Goal: Task Accomplishment & Management: Complete application form

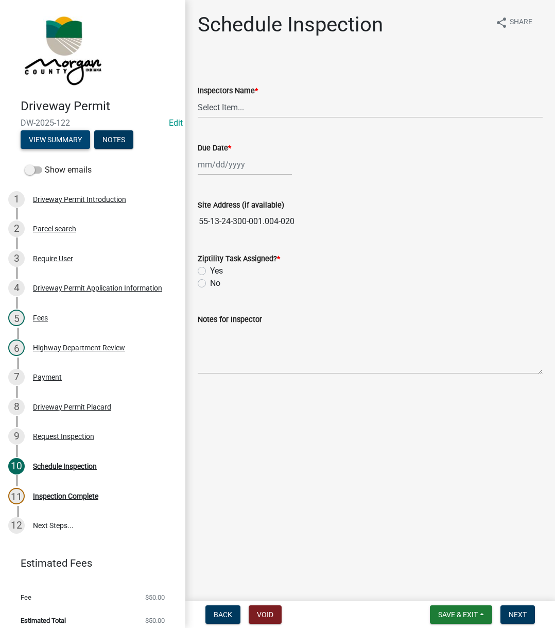
click at [63, 143] on button "View Summary" at bounding box center [56, 139] width 70 height 19
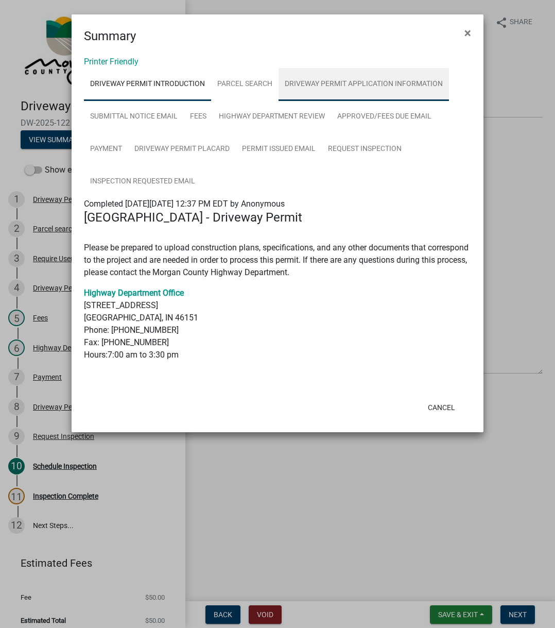
click at [332, 91] on link "Driveway Permit Application Information" at bounding box center [364, 84] width 170 height 33
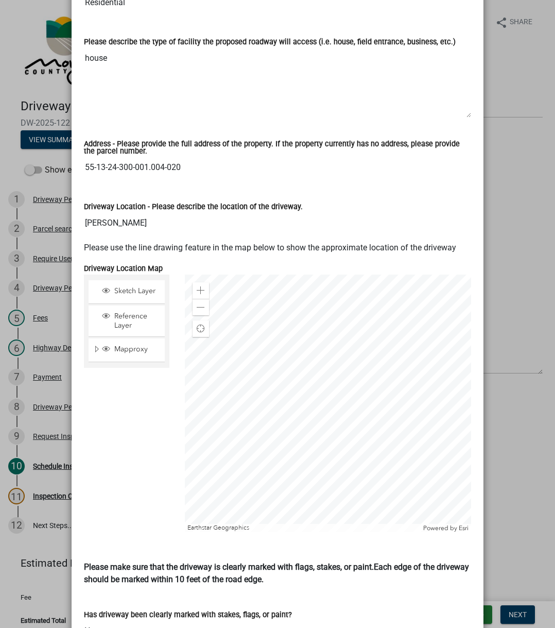
scroll to position [566, 0]
click at [84, 157] on input "55-13-24-300-001.004-020" at bounding box center [277, 167] width 387 height 21
drag, startPoint x: 82, startPoint y: 154, endPoint x: 186, endPoint y: 144, distance: 103.9
click at [186, 144] on div "Address - Please provide the full address of the property. If the property curr…" at bounding box center [277, 151] width 387 height 51
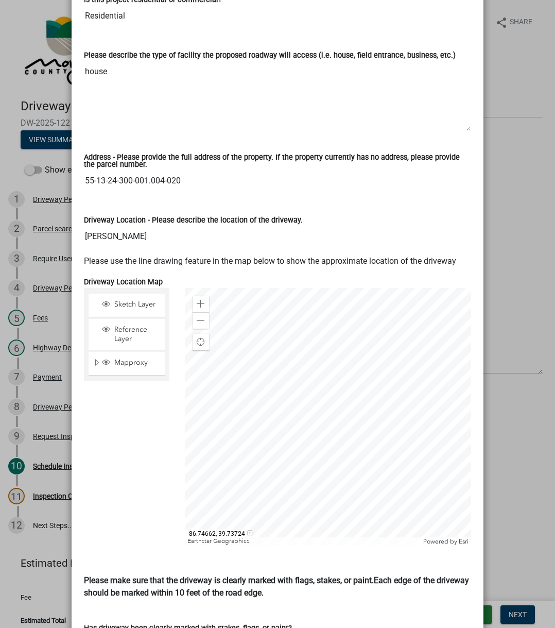
scroll to position [515, 0]
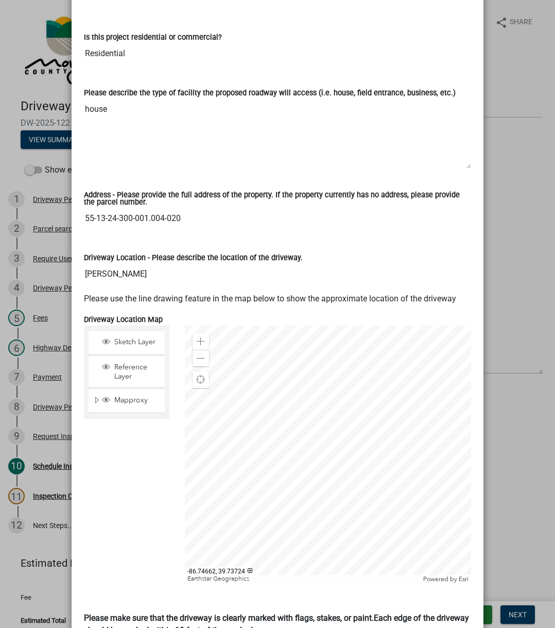
click at [232, 209] on input "55-13-24-300-001.004-020" at bounding box center [277, 218] width 387 height 21
click at [164, 254] on label "Driveway Location - Please describe the location of the driveway." at bounding box center [193, 257] width 219 height 7
click at [164, 264] on input "Townsend rd" at bounding box center [277, 274] width 387 height 21
click at [169, 237] on div "Driveway Location - Please describe the location of the driveway. Townsend rd" at bounding box center [277, 260] width 387 height 47
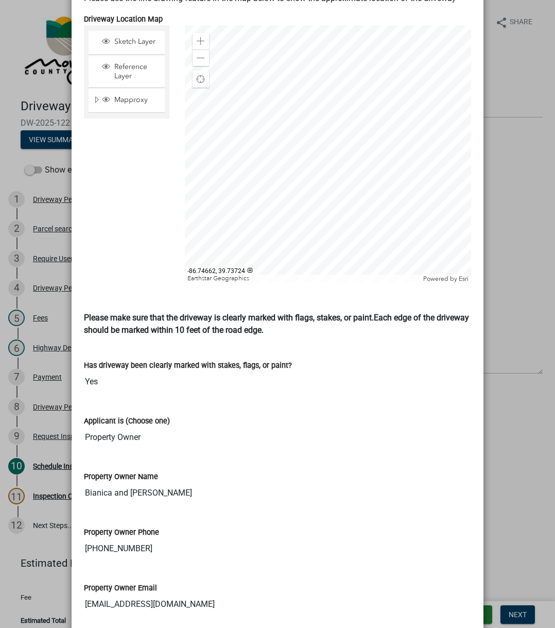
scroll to position [909, 0]
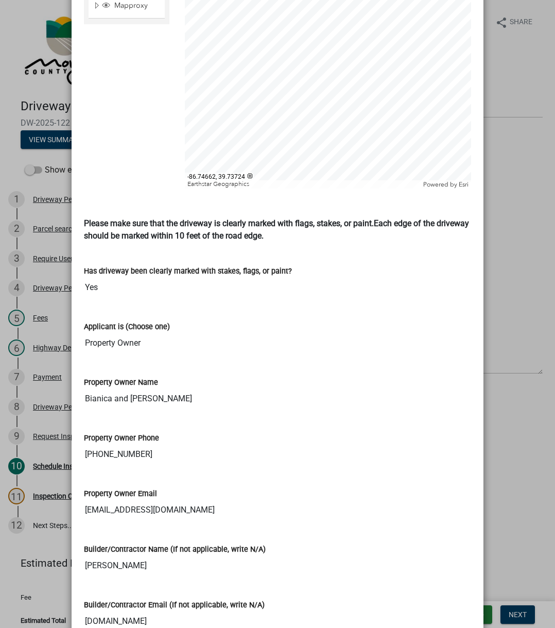
click at [88, 391] on input "Bianica and Denell Eltz" at bounding box center [277, 398] width 387 height 21
drag, startPoint x: 88, startPoint y: 391, endPoint x: 163, endPoint y: 383, distance: 75.6
click at [163, 388] on input "Bianica and Denell Eltz" at bounding box center [277, 398] width 387 height 21
click at [84, 444] on input "317-753-0290" at bounding box center [277, 454] width 387 height 21
drag, startPoint x: 84, startPoint y: 442, endPoint x: 143, endPoint y: 438, distance: 59.3
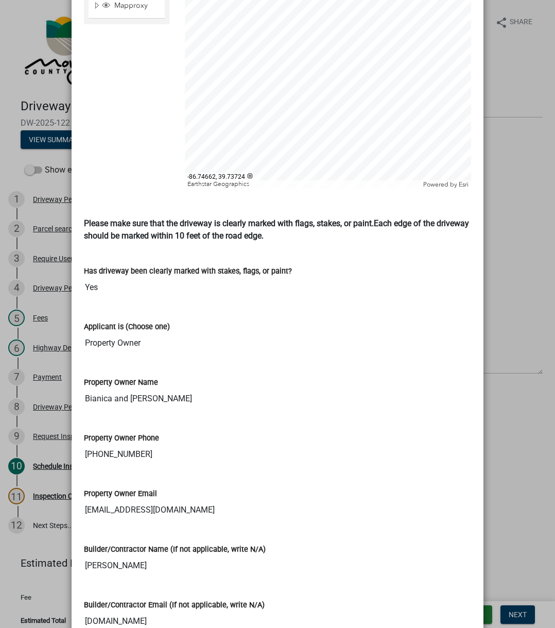
click at [143, 444] on input "317-753-0290" at bounding box center [277, 454] width 387 height 21
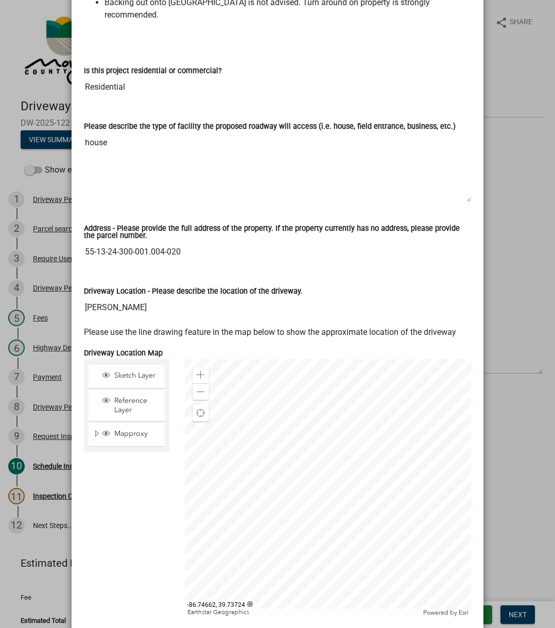
scroll to position [394, 0]
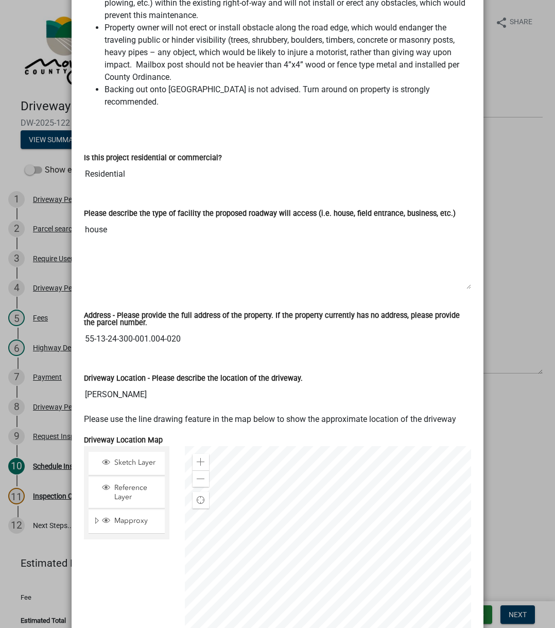
click at [84, 329] on input "55-13-24-300-001.004-020" at bounding box center [277, 338] width 387 height 21
drag, startPoint x: 84, startPoint y: 329, endPoint x: 177, endPoint y: 327, distance: 92.7
click at [177, 328] on input "55-13-24-300-001.004-020" at bounding box center [277, 338] width 387 height 21
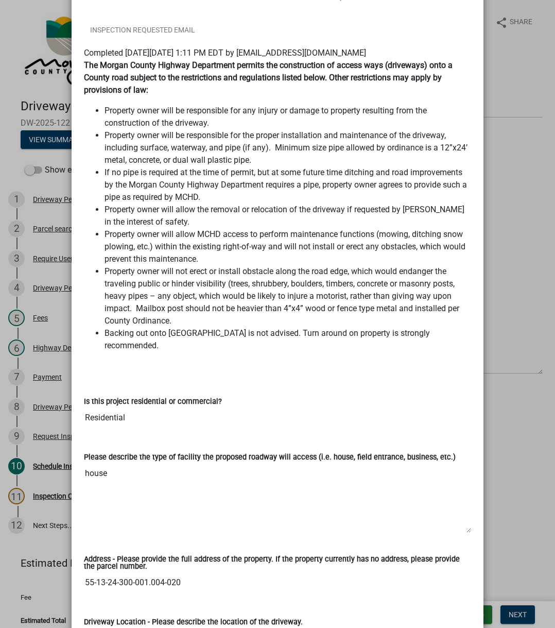
scroll to position [0, 0]
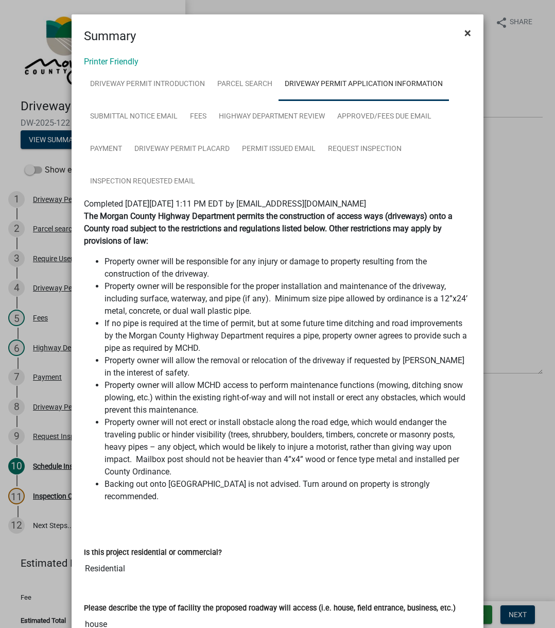
click at [456, 34] on button "×" at bounding box center [467, 33] width 23 height 29
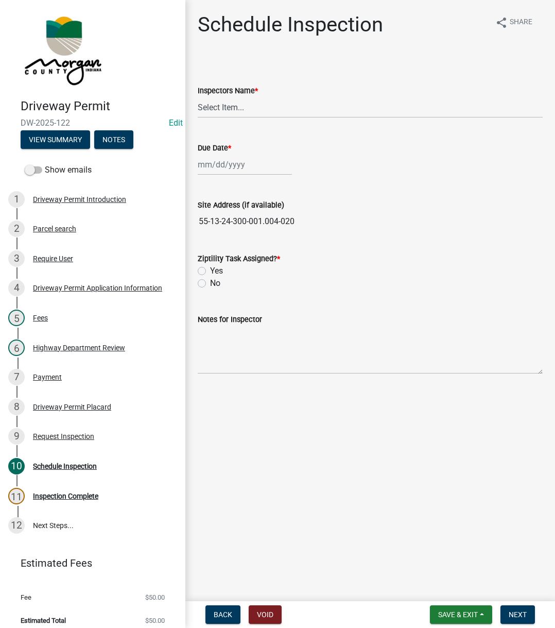
click at [28, 119] on span "DW-2025-122" at bounding box center [93, 123] width 144 height 10
drag, startPoint x: 28, startPoint y: 119, endPoint x: 74, endPoint y: 119, distance: 45.8
click at [74, 119] on span "DW-2025-122" at bounding box center [93, 123] width 144 height 10
copy span "DW-2025-122"
click at [31, 140] on button "View Summary" at bounding box center [56, 139] width 70 height 19
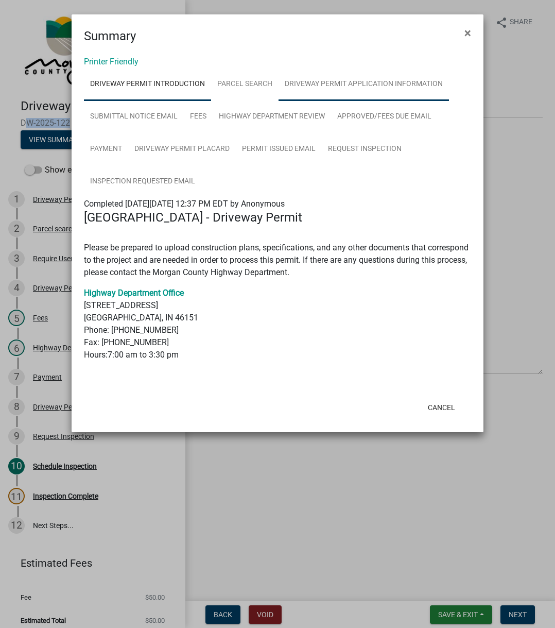
click at [354, 82] on link "Driveway Permit Application Information" at bounding box center [364, 84] width 170 height 33
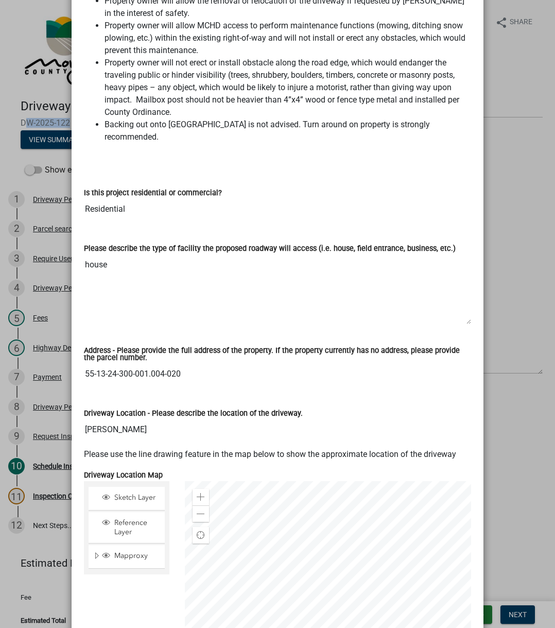
scroll to position [360, 0]
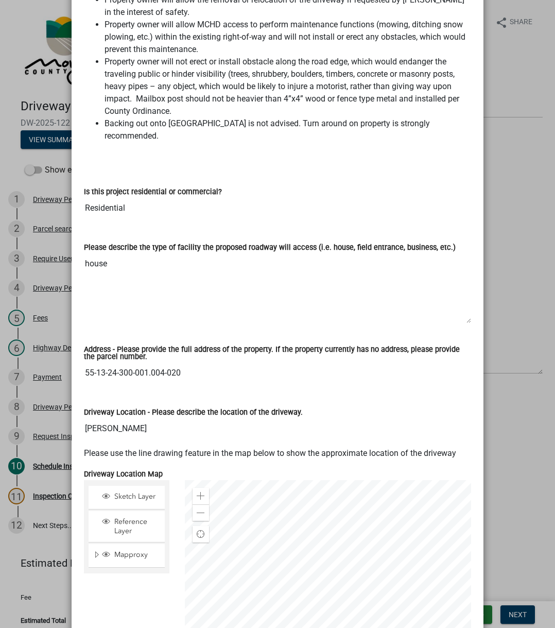
click at [78, 398] on div "Driveway Location - Please describe the location of the driveway. Townsend rd" at bounding box center [277, 419] width 403 height 56
drag, startPoint x: 78, startPoint y: 398, endPoint x: 295, endPoint y: 410, distance: 217.1
click at [295, 410] on div "Driveway Location - Please describe the location of the driveway. Townsend rd" at bounding box center [277, 419] width 403 height 56
click at [295, 406] on div "Driveway Location - Please describe the location of the driveway." at bounding box center [277, 412] width 387 height 12
click at [246, 406] on div "Driveway Location - Please describe the location of the driveway." at bounding box center [277, 412] width 387 height 12
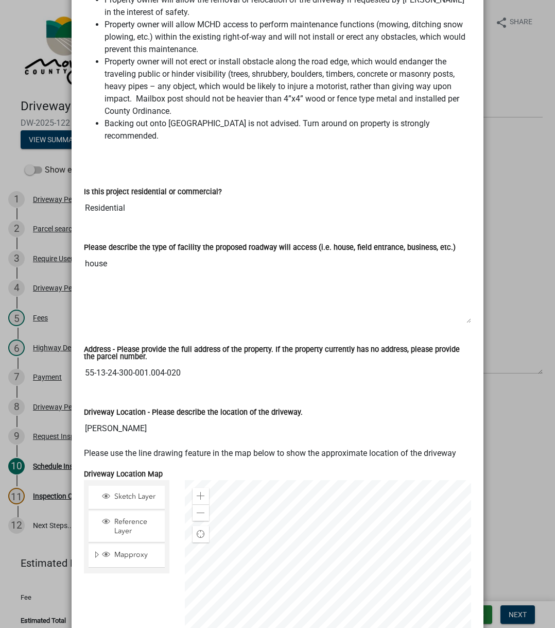
click at [503, 136] on ngb-modal-window "Summary × Printer Friendly Driveway Permit Introduction Parcel search Driveway …" at bounding box center [277, 314] width 555 height 628
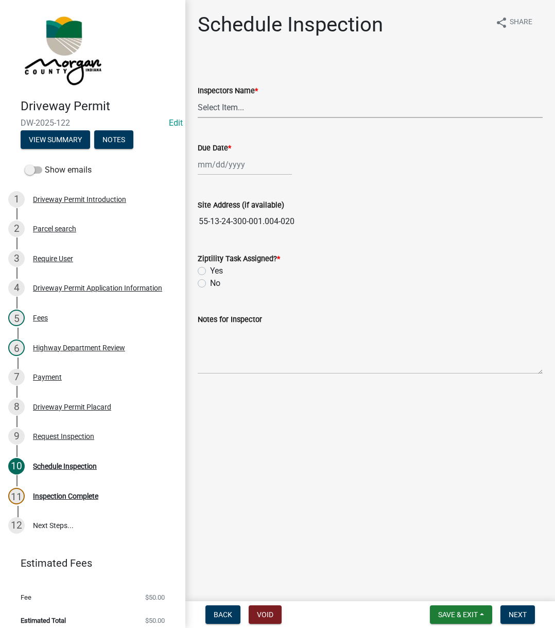
click at [257, 112] on select "Select Item... zvanbibber (Zachary VanBibber) Tim-Harris (Tim-Harris) cwilson (…" at bounding box center [370, 107] width 345 height 21
click at [198, 97] on select "Select Item... zvanbibber (Zachary VanBibber) Tim-Harris (Tim-Harris) cwilson (…" at bounding box center [370, 107] width 345 height 21
click at [263, 110] on select "Select Item... zvanbibber (Zachary VanBibber) Tim-Harris (Tim-Harris) cwilson (…" at bounding box center [370, 107] width 345 height 21
select select "f43c685e-11f8-4afe-9ab5-5cb009ced6b8"
click at [198, 97] on select "Select Item... zvanbibber (Zachary VanBibber) Tim-Harris (Tim-Harris) cwilson (…" at bounding box center [370, 107] width 345 height 21
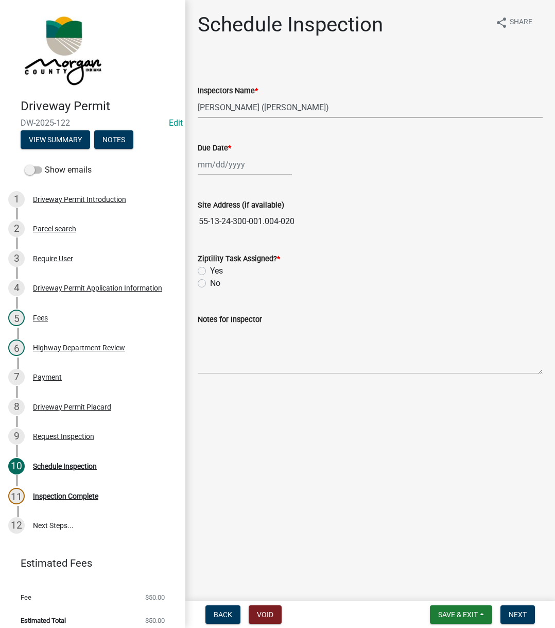
click at [222, 165] on div at bounding box center [245, 164] width 94 height 21
select select "8"
select select "2025"
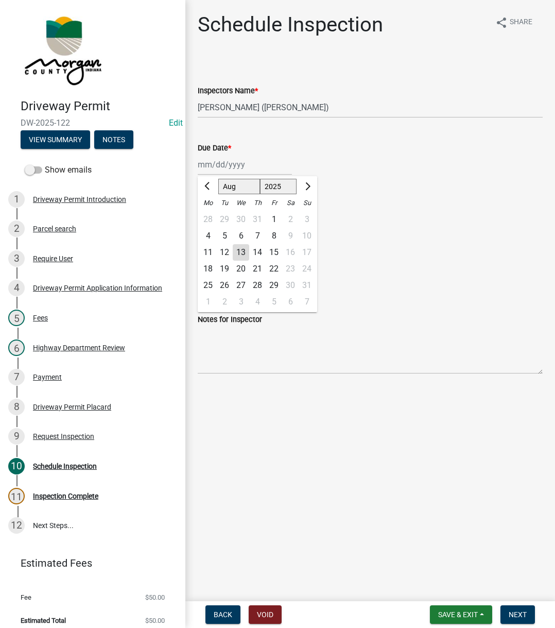
click at [239, 258] on div "13" at bounding box center [241, 252] width 16 height 16
type input "[DATE]"
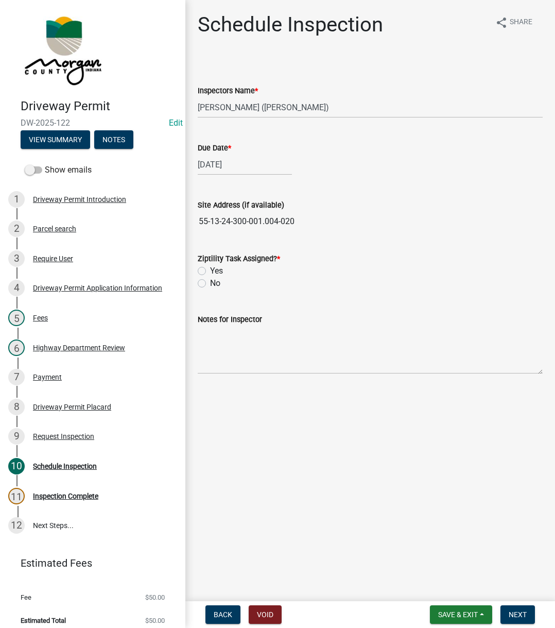
click at [210, 271] on label "Yes" at bounding box center [216, 271] width 13 height 12
click at [210, 271] on input "Yes" at bounding box center [213, 268] width 7 height 7
radio input "true"
click at [274, 351] on textarea "Notes for Inspector" at bounding box center [370, 349] width 345 height 48
click at [238, 145] on div "Due Date *" at bounding box center [370, 148] width 345 height 12
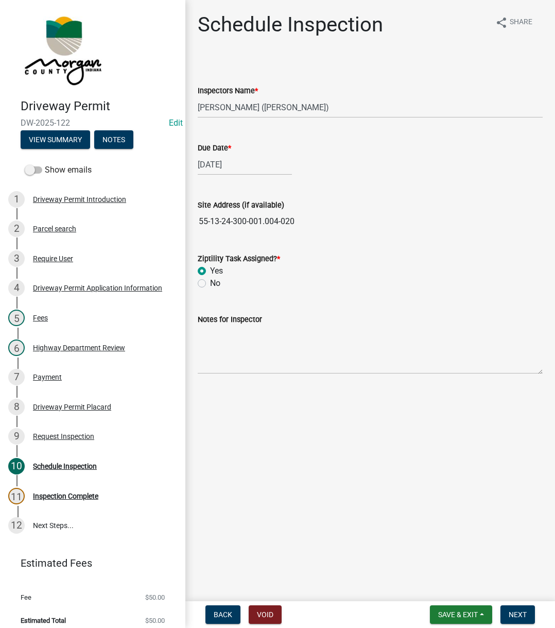
click at [237, 157] on div "[DATE]" at bounding box center [245, 164] width 94 height 21
select select "8"
select select "2025"
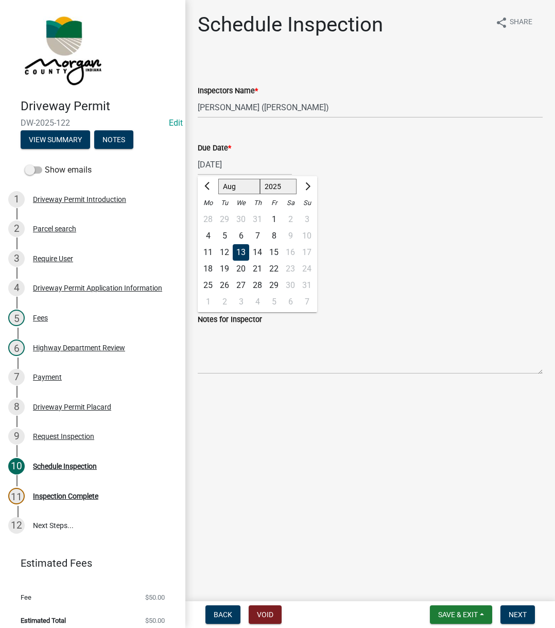
click at [242, 270] on div "20" at bounding box center [241, 269] width 16 height 16
type input "08/20/2025"
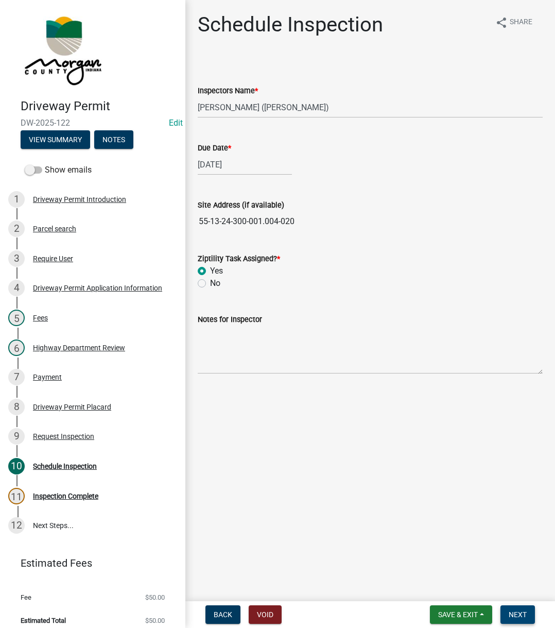
click at [522, 473] on button "Next" at bounding box center [517, 614] width 34 height 19
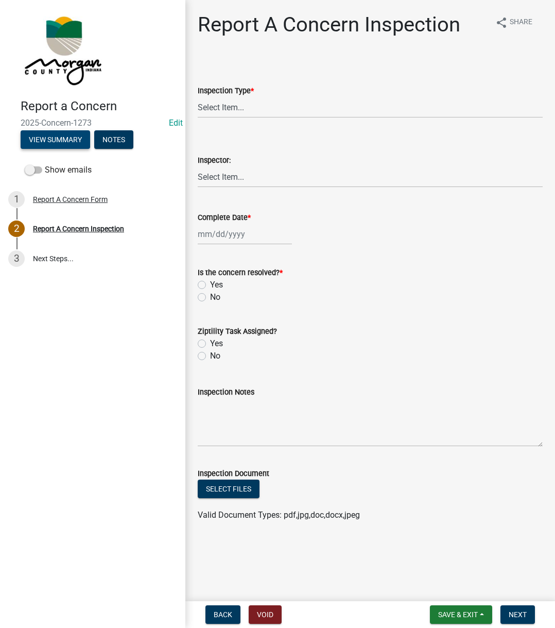
click at [24, 141] on button "View Summary" at bounding box center [56, 139] width 70 height 19
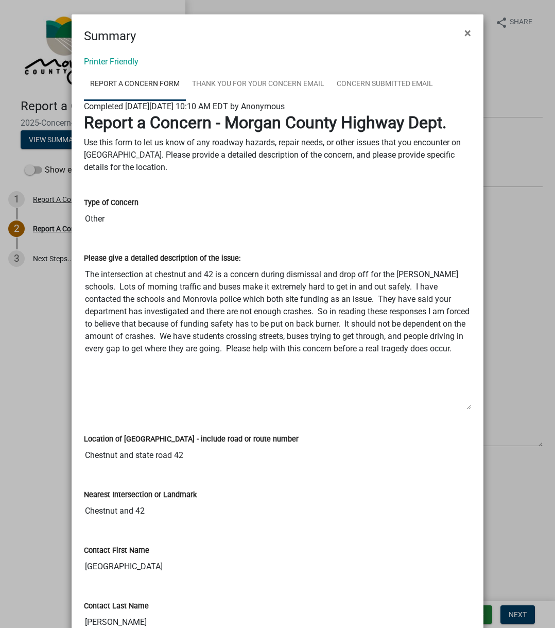
drag, startPoint x: 460, startPoint y: 330, endPoint x: 462, endPoint y: 406, distance: 75.7
click at [462, 406] on textarea "The intersection at chestnut and 42 is a concern during dismissal and drop off …" at bounding box center [277, 337] width 387 height 146
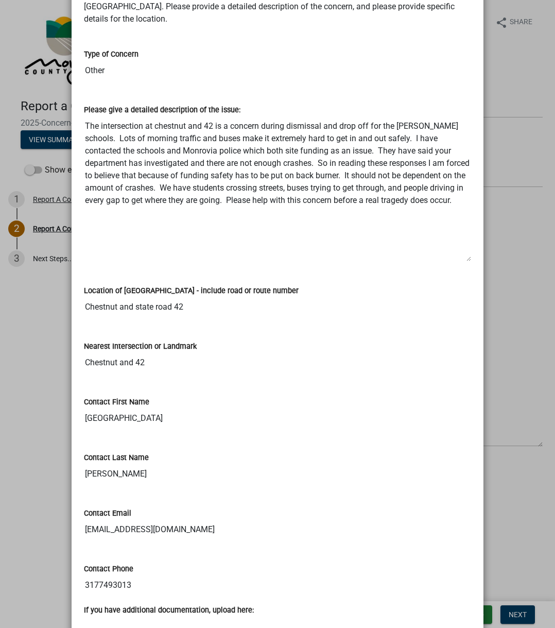
scroll to position [148, 0]
click at [89, 302] on input "Chestnut and state road 42" at bounding box center [277, 307] width 387 height 21
drag, startPoint x: 89, startPoint y: 302, endPoint x: 195, endPoint y: 303, distance: 106.1
click at [195, 303] on input "Chestnut and state road 42" at bounding box center [277, 307] width 387 height 21
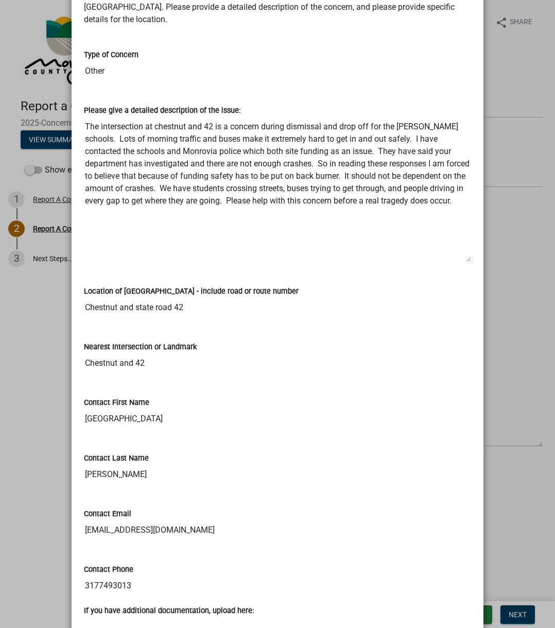
click at [116, 137] on textarea "The intersection at chestnut and 42 is a concern during dismissal and drop off …" at bounding box center [277, 189] width 387 height 146
drag, startPoint x: 116, startPoint y: 137, endPoint x: 355, endPoint y: 187, distance: 243.5
click at [355, 187] on textarea "The intersection at chestnut and 42 is a concern during dismissal and drop off …" at bounding box center [277, 189] width 387 height 146
click at [157, 235] on textarea "The intersection at chestnut and 42 is a concern during dismissal and drop off …" at bounding box center [277, 189] width 387 height 146
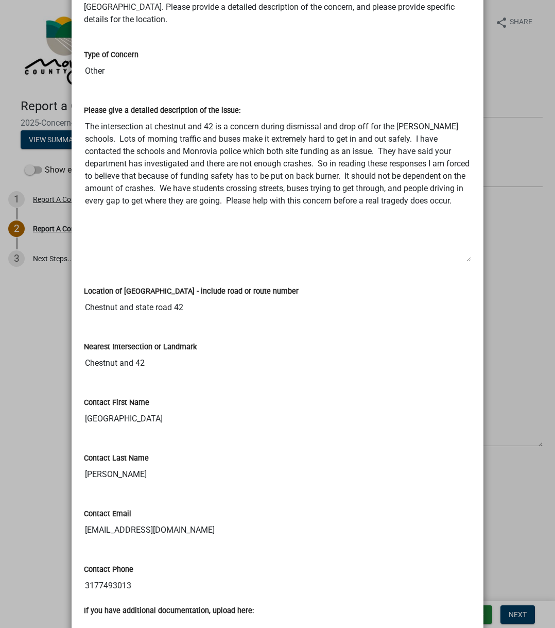
click at [201, 279] on div "Location of [GEOGRAPHIC_DATA] - include road or route number Chestnut and state…" at bounding box center [277, 293] width 387 height 47
click at [144, 197] on textarea "The intersection at chestnut and 42 is a concern during dismissal and drop off …" at bounding box center [277, 189] width 387 height 146
drag, startPoint x: 144, startPoint y: 197, endPoint x: 148, endPoint y: 213, distance: 16.4
click at [148, 213] on textarea "The intersection at chestnut and 42 is a concern during dismissal and drop off …" at bounding box center [277, 189] width 387 height 146
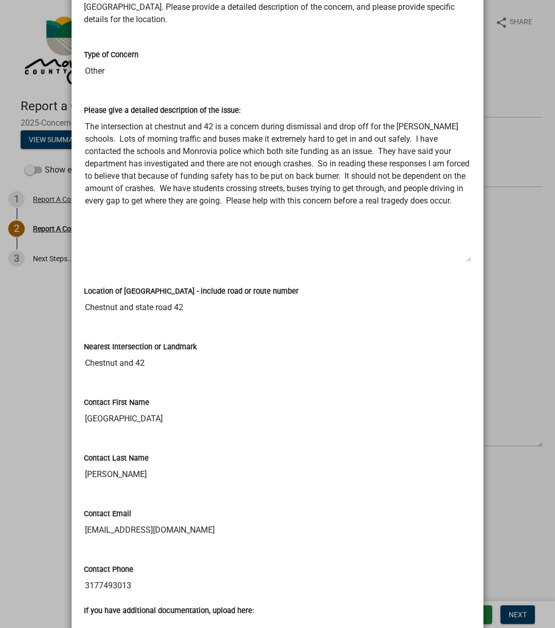
click at [84, 126] on textarea "The intersection at chestnut and 42 is a concern during dismissal and drop off …" at bounding box center [277, 189] width 387 height 146
drag, startPoint x: 84, startPoint y: 126, endPoint x: 103, endPoint y: 216, distance: 92.6
click at [103, 216] on textarea "The intersection at chestnut and 42 is a concern during dismissal and drop off …" at bounding box center [277, 189] width 387 height 146
click at [105, 216] on textarea "The intersection at chestnut and 42 is a concern during dismissal and drop off …" at bounding box center [277, 189] width 387 height 146
click at [85, 472] on input "[EMAIL_ADDRESS][DOMAIN_NAME]" at bounding box center [277, 529] width 387 height 21
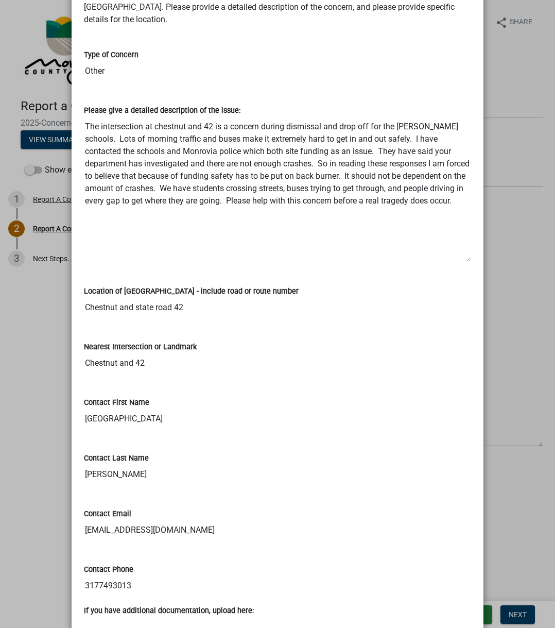
drag, startPoint x: 85, startPoint y: 529, endPoint x: 195, endPoint y: 518, distance: 110.1
click at [195, 472] on div "Contact Email [EMAIL_ADDRESS][DOMAIN_NAME]" at bounding box center [277, 516] width 387 height 47
click at [211, 170] on textarea "The intersection at chestnut and 42 is a concern during dismissal and drop off …" at bounding box center [277, 189] width 387 height 146
click at [139, 227] on textarea "The intersection at chestnut and 42 is a concern during dismissal and drop off …" at bounding box center [277, 189] width 387 height 146
click at [170, 351] on label "Nearest Intersection or Landmark" at bounding box center [140, 346] width 113 height 7
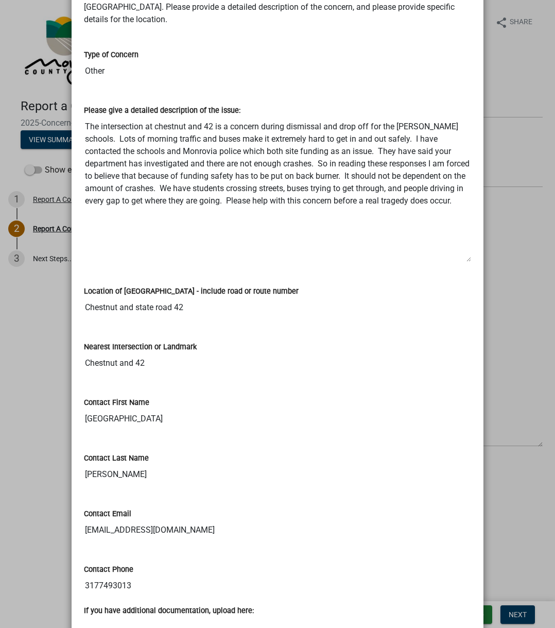
click at [170, 353] on input "Chestnut and 42" at bounding box center [277, 363] width 387 height 21
click at [173, 344] on label "Nearest Intersection or Landmark" at bounding box center [140, 346] width 113 height 7
click at [173, 353] on input "Chestnut and 42" at bounding box center [277, 363] width 387 height 21
click at [177, 339] on div "Nearest Intersection or Landmark Chestnut and 42" at bounding box center [277, 349] width 387 height 47
click at [189, 198] on textarea "The intersection at chestnut and 42 is a concern during dismissal and drop off …" at bounding box center [277, 189] width 387 height 146
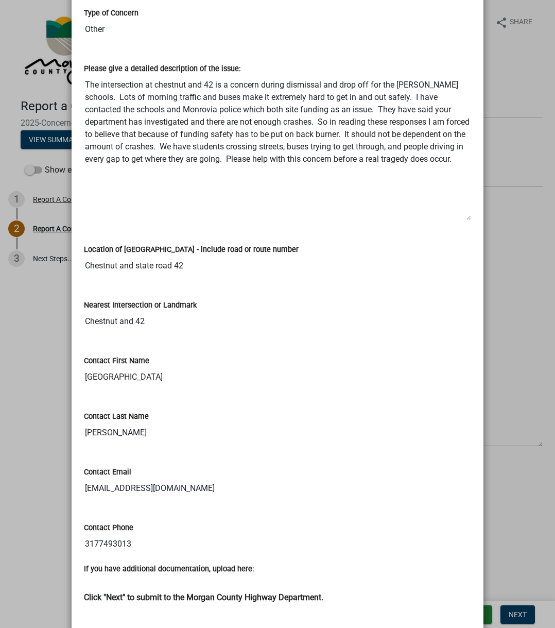
scroll to position [186, 0]
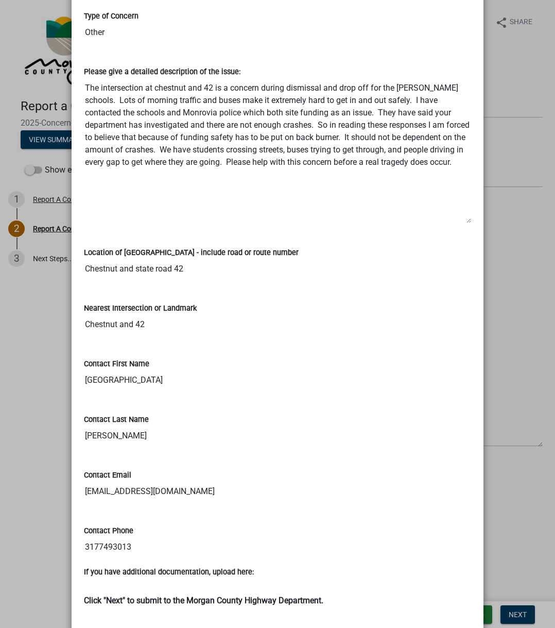
click at [230, 131] on textarea "The intersection at chestnut and 42 is a concern during dismissal and drop off …" at bounding box center [277, 151] width 387 height 146
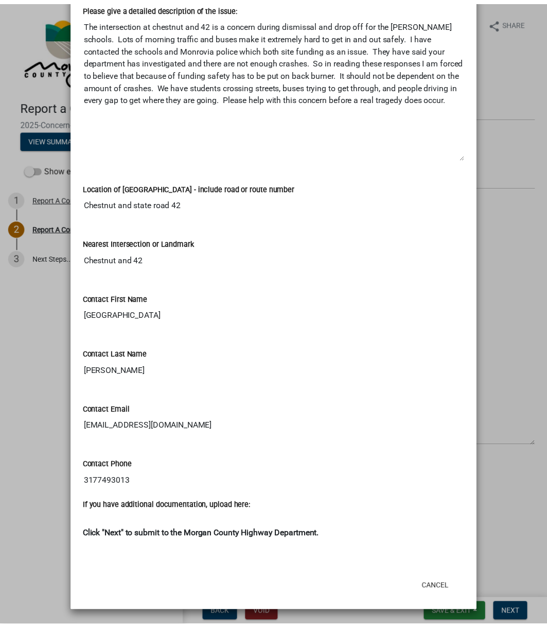
scroll to position [0, 0]
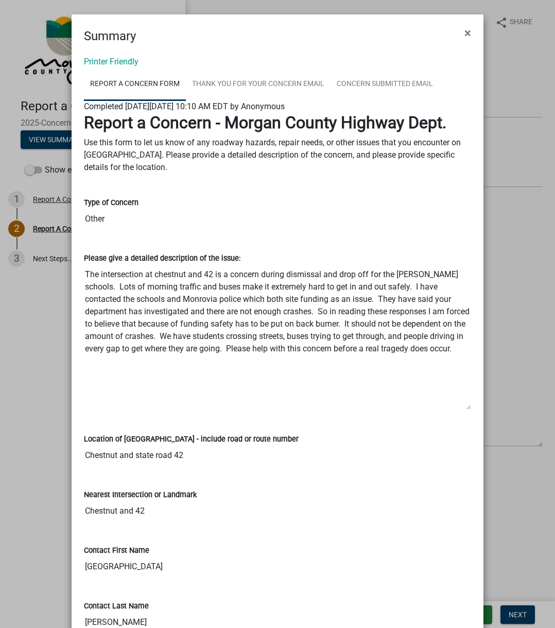
click at [41, 194] on ngb-modal-window "Summary × Printer Friendly Report A Concern Form Thank You for Your Concern Ema…" at bounding box center [277, 314] width 555 height 628
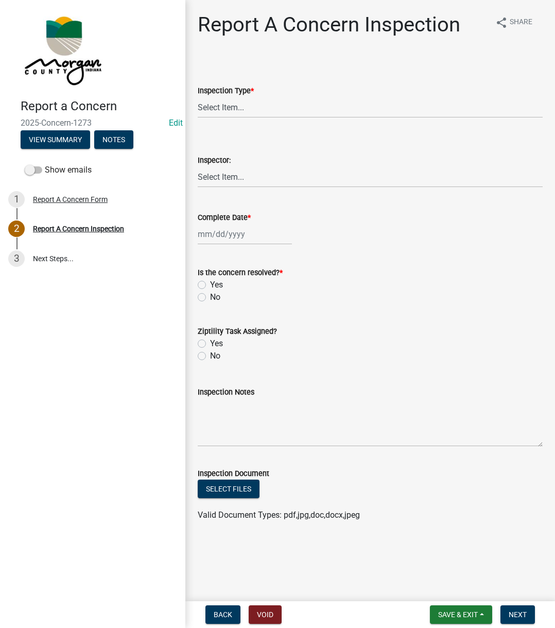
click at [223, 92] on label "Inspection Type *" at bounding box center [226, 91] width 56 height 7
click at [223, 97] on select "Select Item... Pot Hole Patching Ditch Tree Sign Mowing Culvert Other" at bounding box center [370, 107] width 345 height 21
click at [213, 107] on select "Select Item... Pot Hole Patching Ditch Tree Sign Mowing Culvert Other" at bounding box center [370, 107] width 345 height 21
click at [198, 97] on select "Select Item... Pot Hole Patching Ditch Tree Sign Mowing Culvert Other" at bounding box center [370, 107] width 345 height 21
select select "3582e9dc-d8cd-4526-a2d9-157cc62522fd"
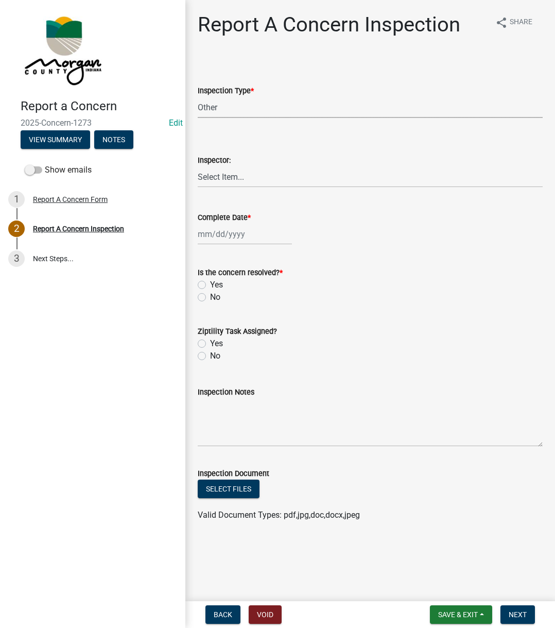
click at [262, 118] on wm-data-entity-input "Inspection Type * Select Item... Pot Hole Patching Ditch Tree Sign Mowing Culve…" at bounding box center [370, 93] width 345 height 70
click at [216, 176] on select "Select Item... [PERSON_NAME] [PERSON_NAME] [PERSON_NAME] [PERSON_NAME] [PERSON_…" at bounding box center [370, 176] width 345 height 21
click at [198, 166] on select "Select Item... [PERSON_NAME] [PERSON_NAME] [PERSON_NAME] [PERSON_NAME] [PERSON_…" at bounding box center [370, 176] width 345 height 21
select select "742eb044-fc58-4034-b35e-1550e746fcda"
click at [232, 221] on label "Complete Date *" at bounding box center [224, 217] width 53 height 7
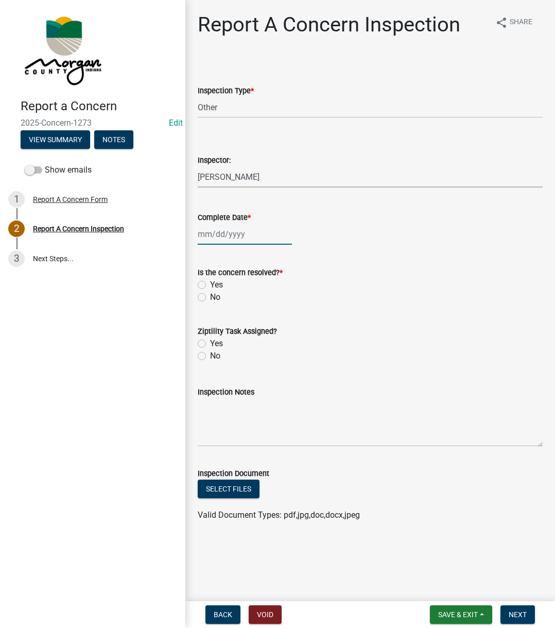
click at [232, 223] on input "Complete Date *" at bounding box center [245, 233] width 94 height 21
select select "8"
select select "2025"
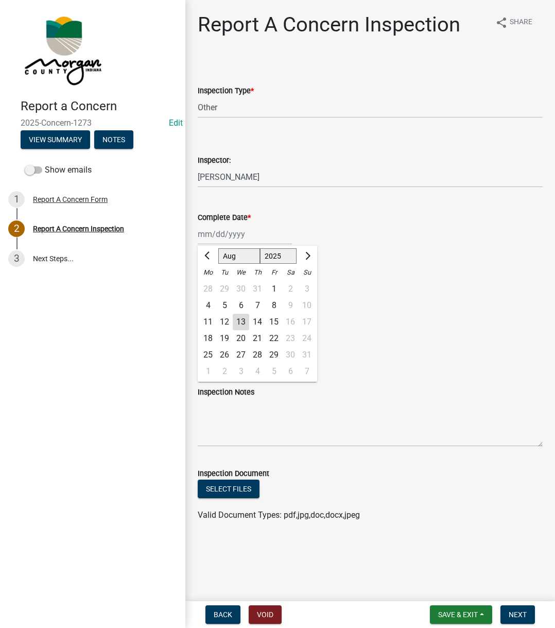
click at [226, 241] on div "[PERSON_NAME] Feb Mar Apr [PERSON_NAME][DATE] Oct Nov [DATE] 1526 1527 1528 152…" at bounding box center [245, 233] width 94 height 21
click at [397, 195] on wm-data-entity-input "Inspector: Select Item... [PERSON_NAME] [PERSON_NAME] [PERSON_NAME] [PERSON_NAM…" at bounding box center [370, 162] width 345 height 70
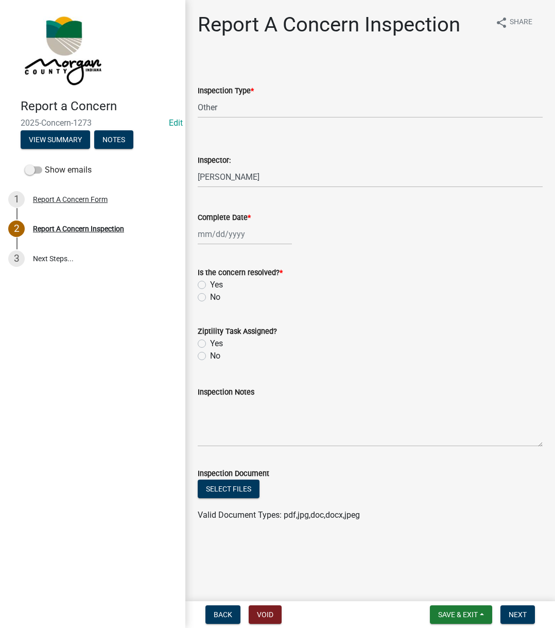
click at [239, 221] on label "Complete Date *" at bounding box center [224, 217] width 53 height 7
click at [239, 223] on input "Complete Date *" at bounding box center [245, 233] width 94 height 21
select select "8"
select select "2025"
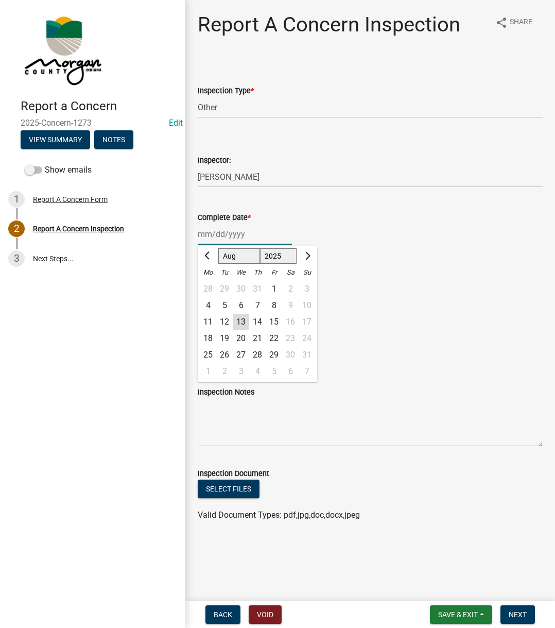
drag, startPoint x: 239, startPoint y: 221, endPoint x: 228, endPoint y: 234, distance: 17.1
click at [228, 233] on input "Complete Date *" at bounding box center [245, 233] width 94 height 21
click at [358, 212] on div "Complete Date *" at bounding box center [370, 217] width 345 height 12
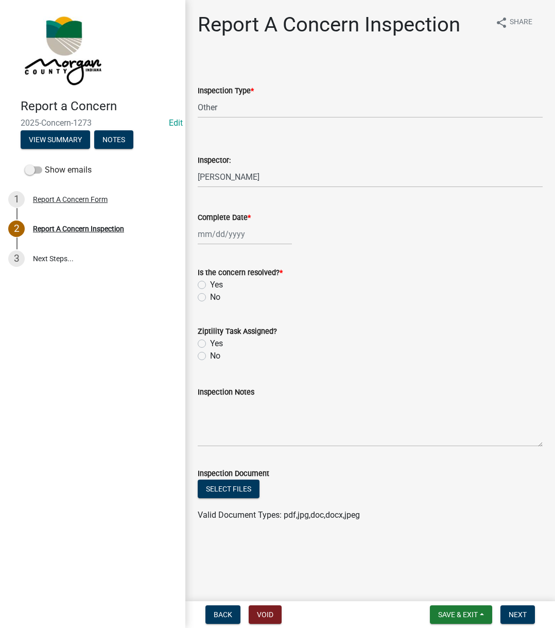
click at [234, 235] on div at bounding box center [245, 233] width 94 height 21
select select "8"
select select "2025"
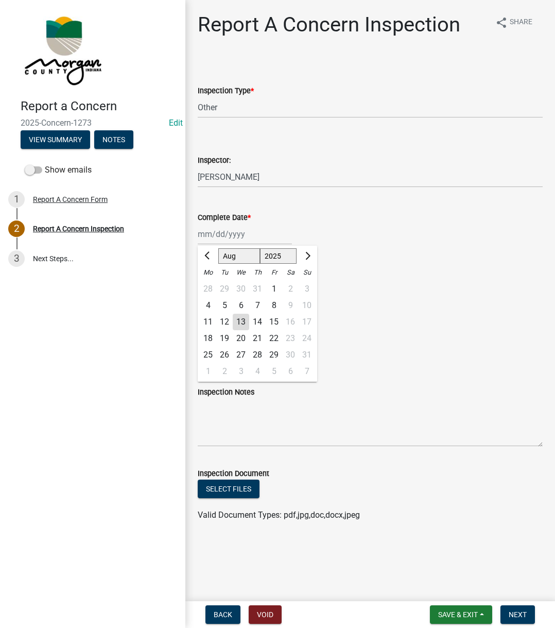
click at [239, 319] on div "13" at bounding box center [241, 322] width 16 height 16
type input "[DATE]"
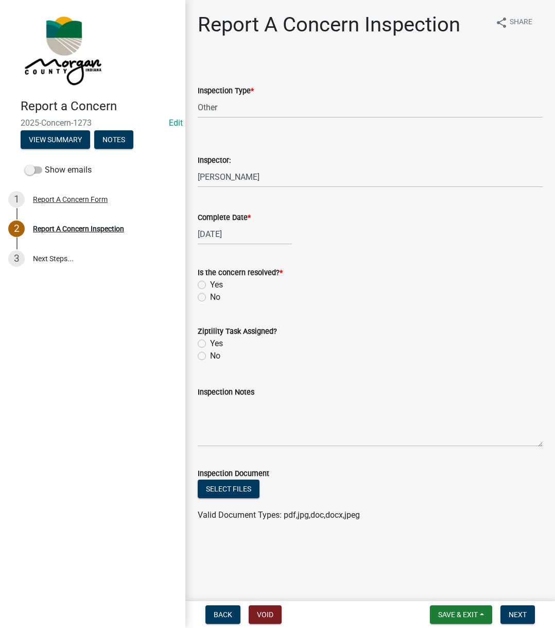
click at [210, 288] on label "Yes" at bounding box center [216, 285] width 13 height 12
click at [210, 285] on input "Yes" at bounding box center [213, 282] width 7 height 7
radio input "true"
click at [210, 341] on label "Yes" at bounding box center [216, 343] width 13 height 12
click at [210, 341] on input "Yes" at bounding box center [213, 340] width 7 height 7
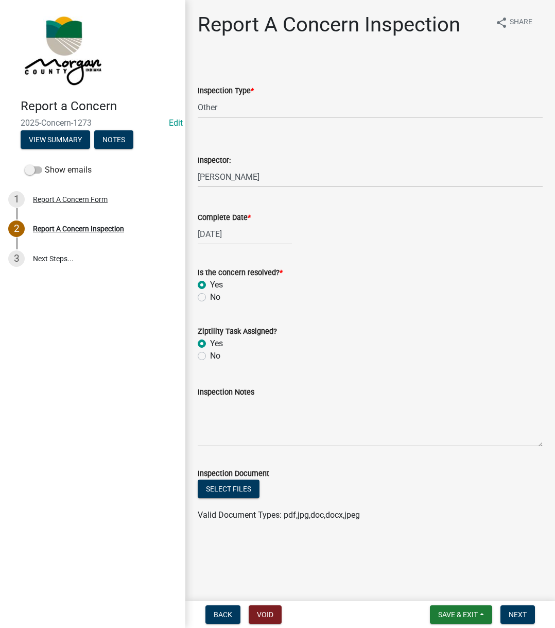
radio input "true"
click at [234, 400] on textarea "Inspection Notes" at bounding box center [370, 422] width 345 height 48
type textarea "Emailed to let them know"
click at [243, 106] on select "Select Item... Pot Hole Patching Ditch Tree Sign Mowing Culvert Other" at bounding box center [370, 107] width 345 height 21
click at [243, 107] on select "Select Item... Pot Hole Patching Ditch Tree Sign Mowing Culvert Other" at bounding box center [370, 107] width 345 height 21
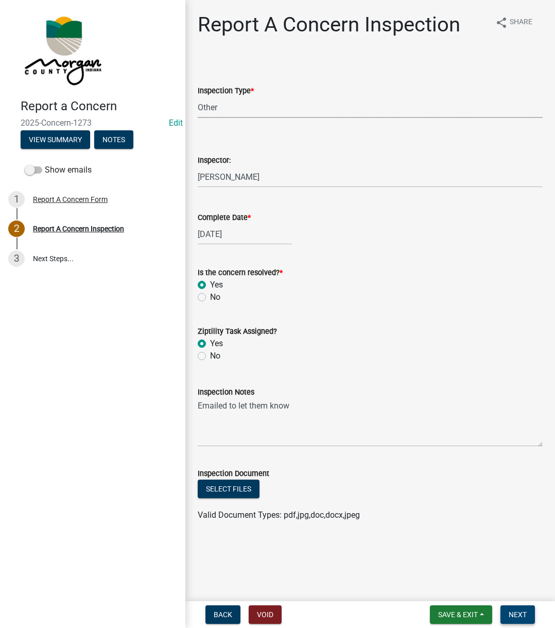
click at [512, 472] on span "Next" at bounding box center [518, 614] width 18 height 8
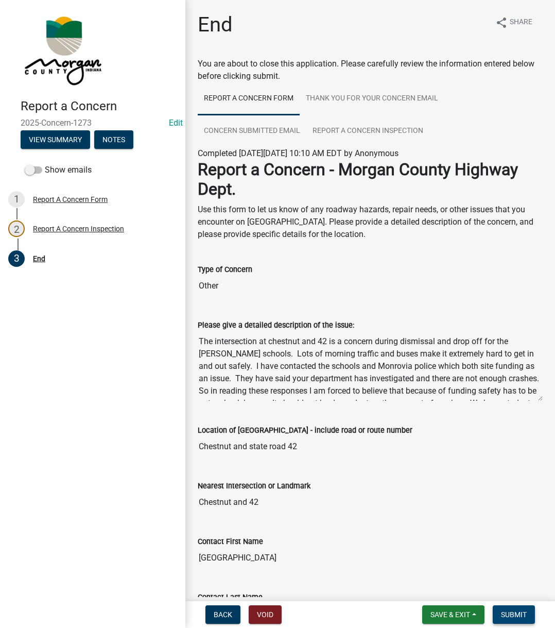
click at [512, 472] on span "Submit" at bounding box center [514, 614] width 26 height 8
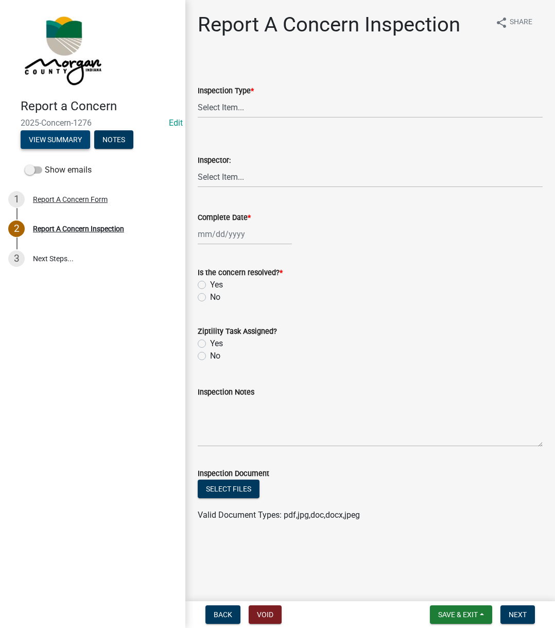
click at [53, 141] on button "View Summary" at bounding box center [56, 139] width 70 height 19
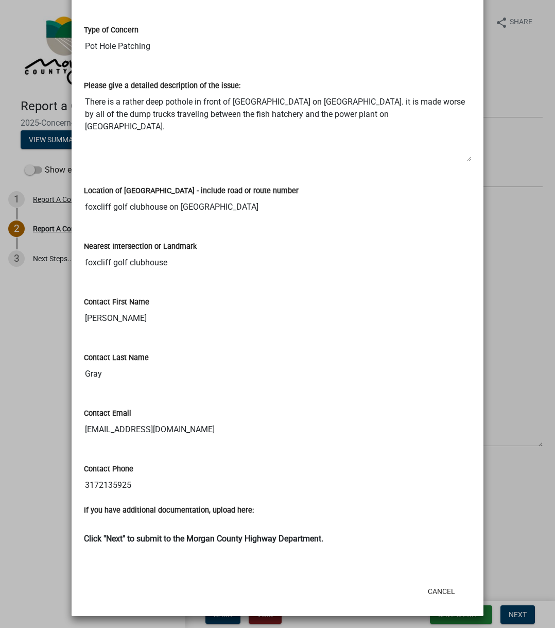
scroll to position [175, 0]
